Goal: Use online tool/utility: Use online tool/utility

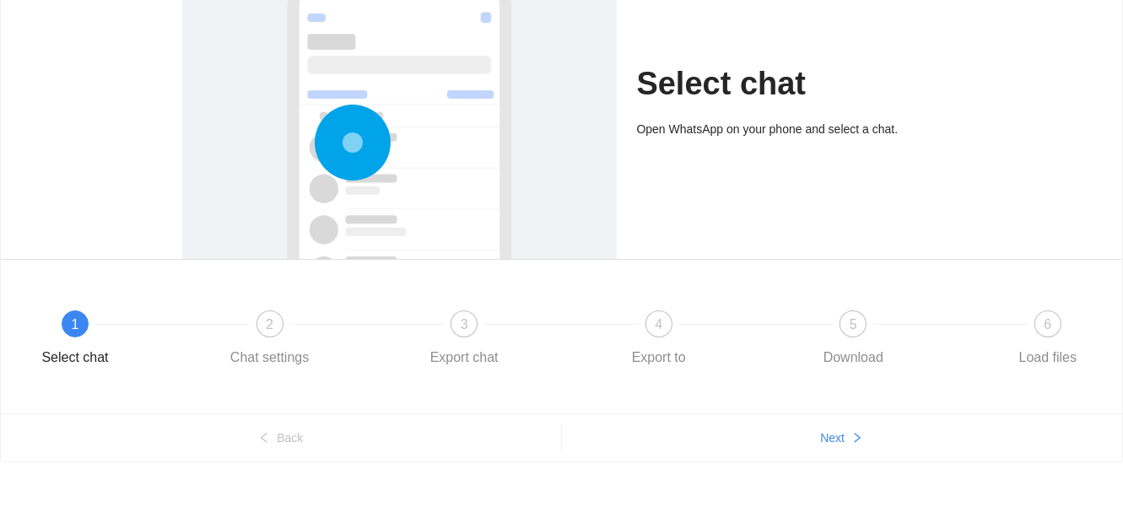
scroll to position [158, 0]
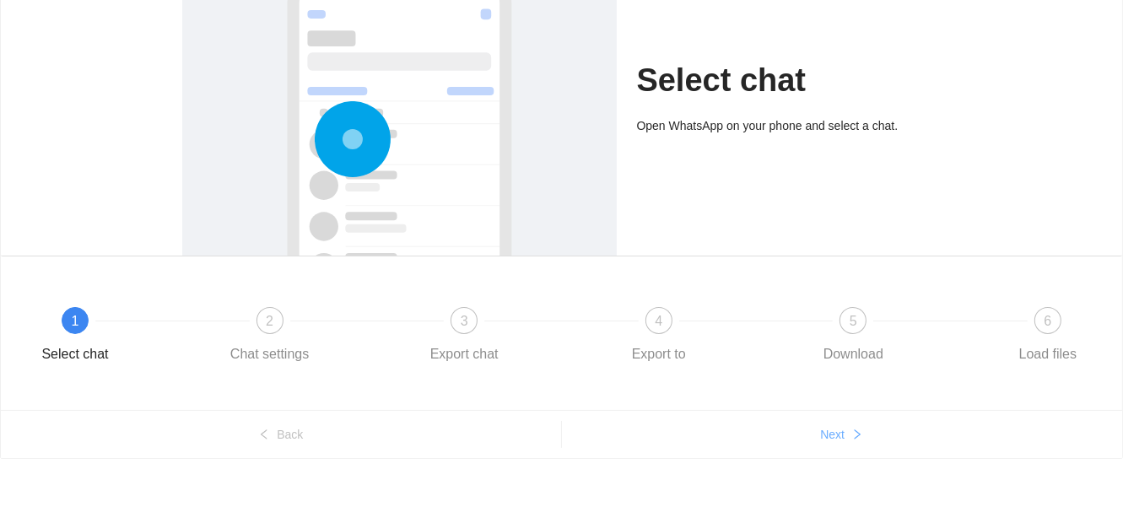
click at [829, 426] on span "Next" at bounding box center [832, 434] width 24 height 19
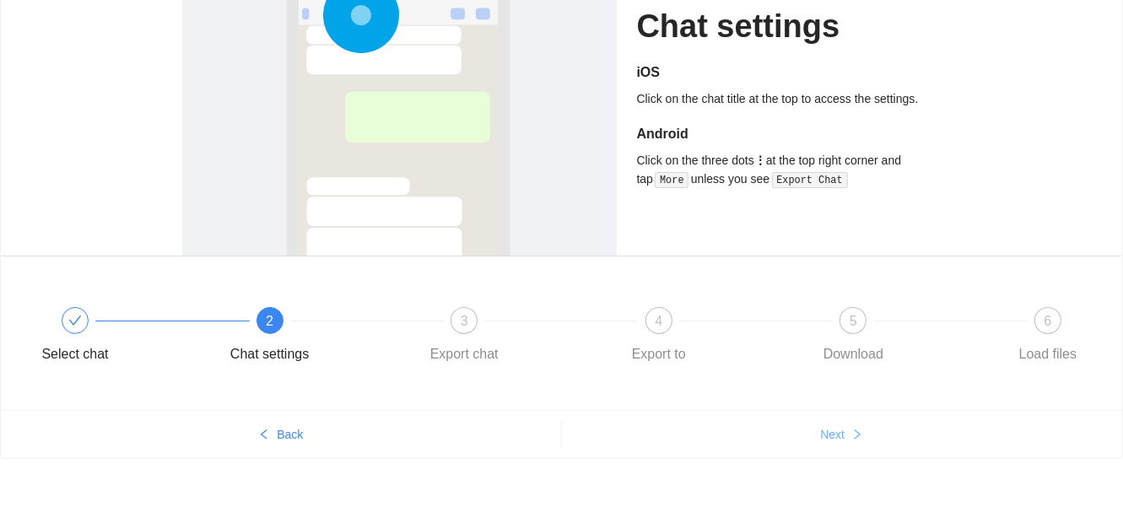
click at [829, 426] on span "Next" at bounding box center [832, 434] width 24 height 19
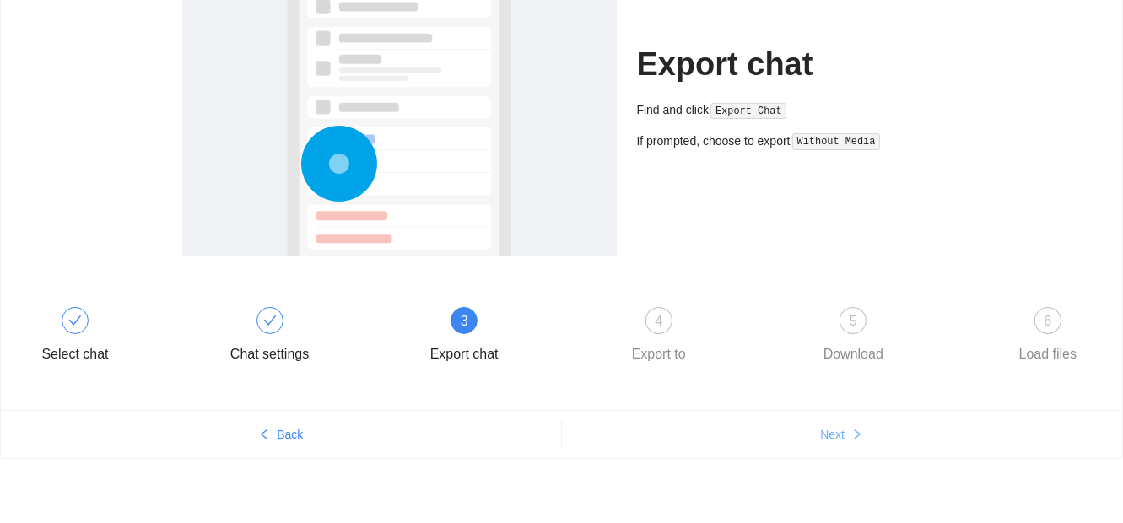
click at [829, 426] on span "Next" at bounding box center [832, 434] width 24 height 19
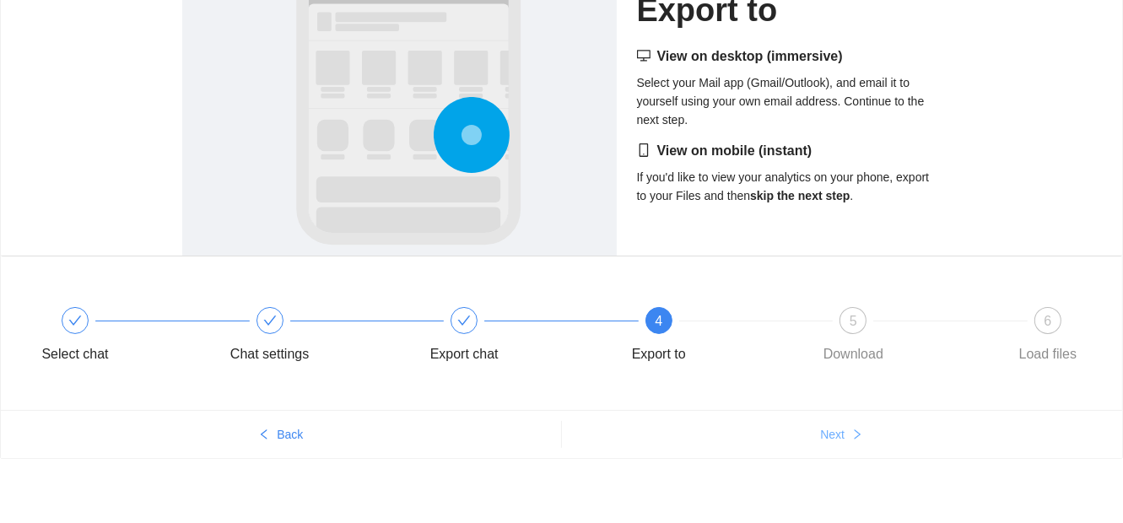
click at [829, 426] on span "Next" at bounding box center [832, 434] width 24 height 19
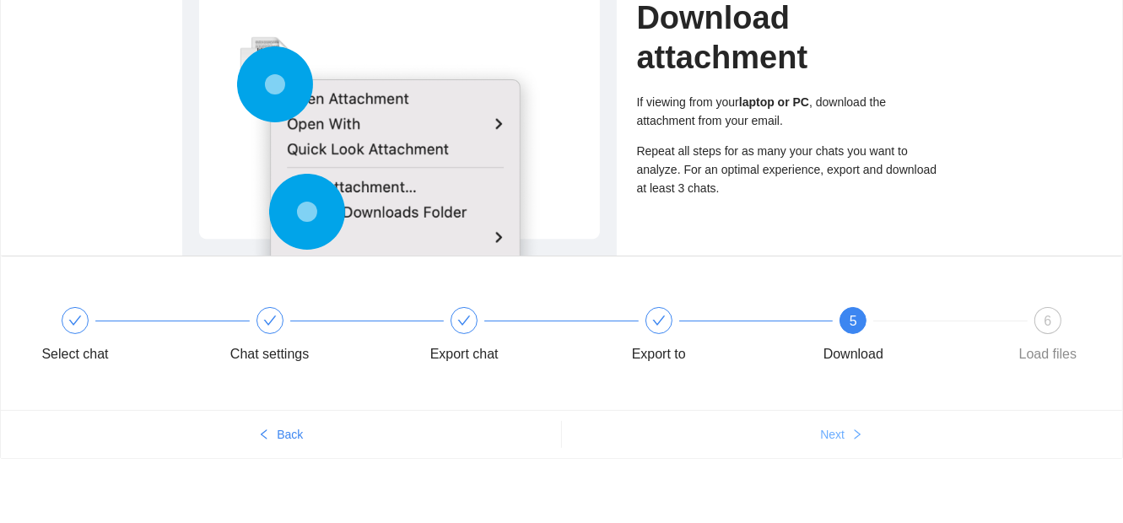
click at [829, 426] on span "Next" at bounding box center [832, 434] width 24 height 19
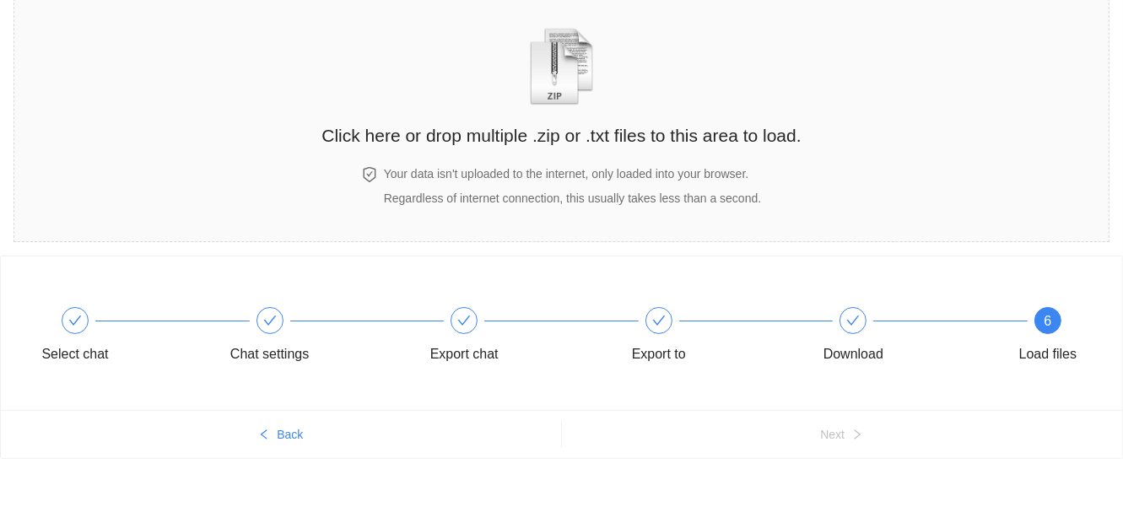
scroll to position [0, 0]
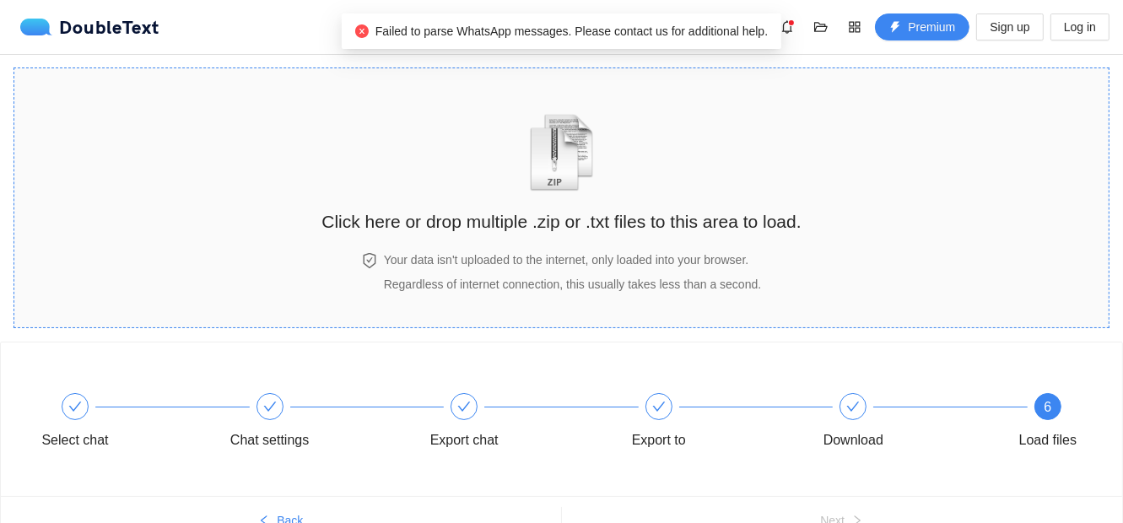
click at [638, 240] on div "Click here or drop multiple .zip or .txt files to this area to load." at bounding box center [560, 164] width 479 height 159
click at [719, 180] on div "Click here or drop multiple .zip or .txt files to this area to load." at bounding box center [560, 160] width 479 height 150
